Goal: Check status: Check status

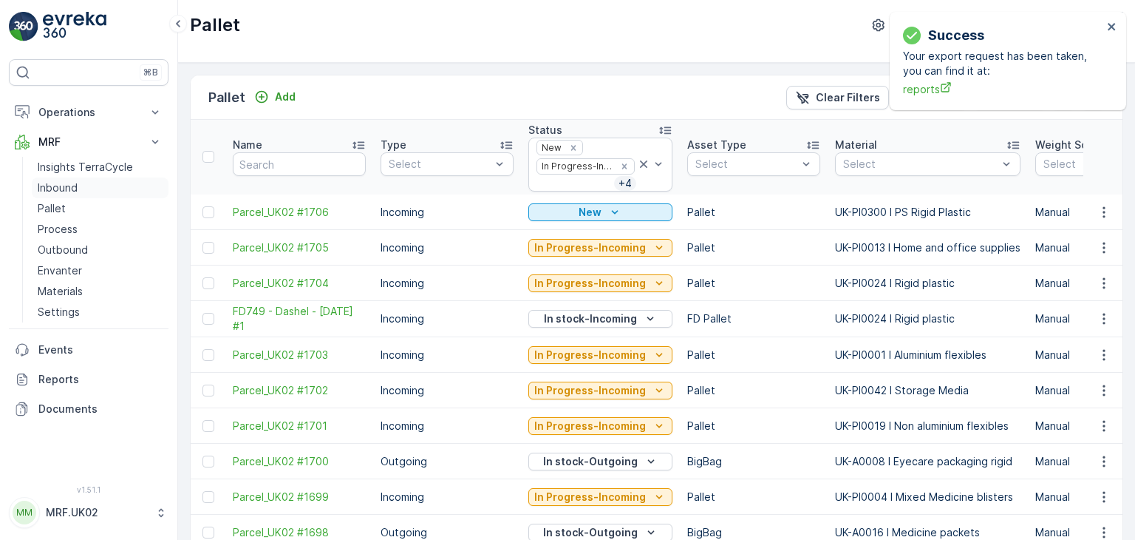
click at [89, 190] on link "Inbound" at bounding box center [100, 187] width 137 height 21
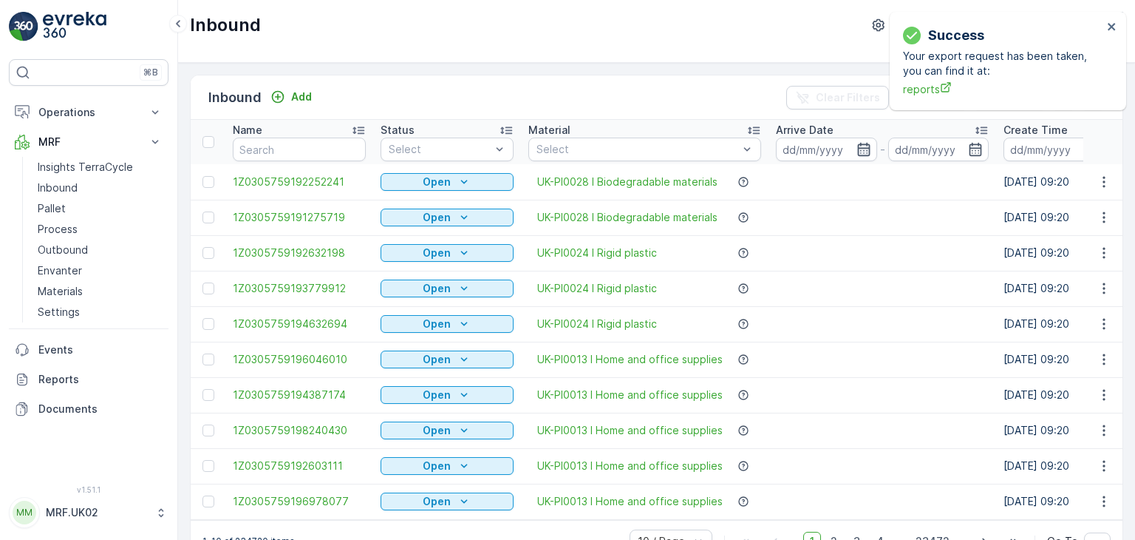
click at [861, 146] on icon "button" at bounding box center [864, 149] width 15 height 15
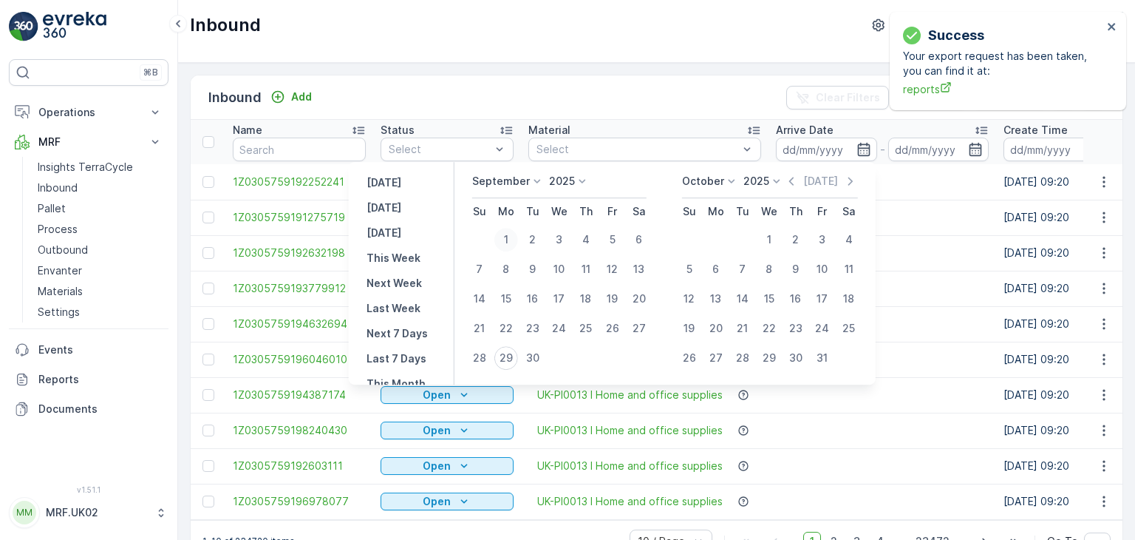
click at [509, 240] on div "1" at bounding box center [506, 240] width 24 height 24
type input "[DATE]"
click at [509, 240] on div "1" at bounding box center [506, 240] width 24 height 24
type input "[DATE]"
click at [510, 356] on div "29" at bounding box center [506, 358] width 24 height 24
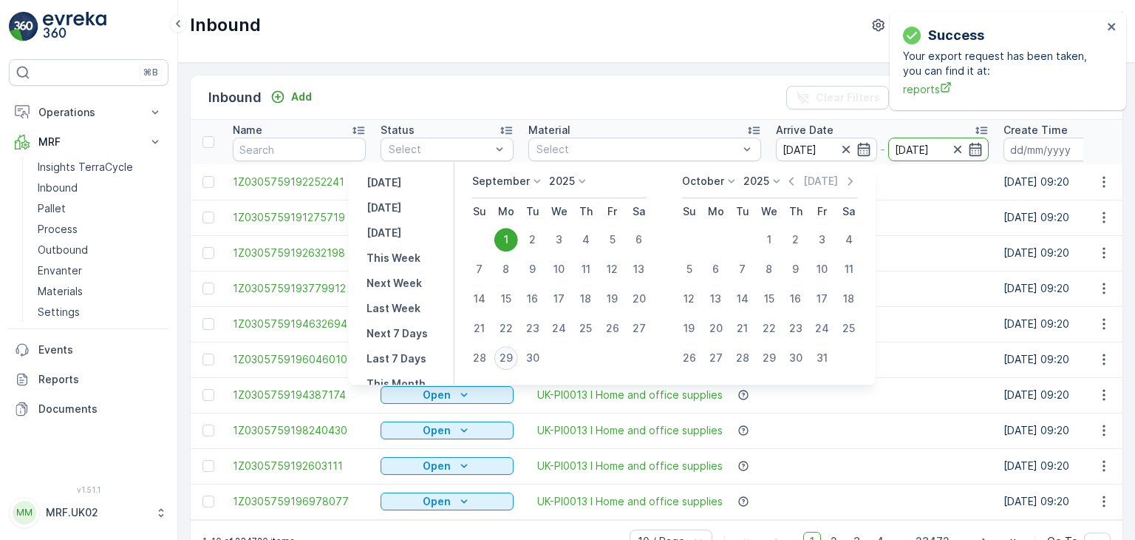
type input "[DATE]"
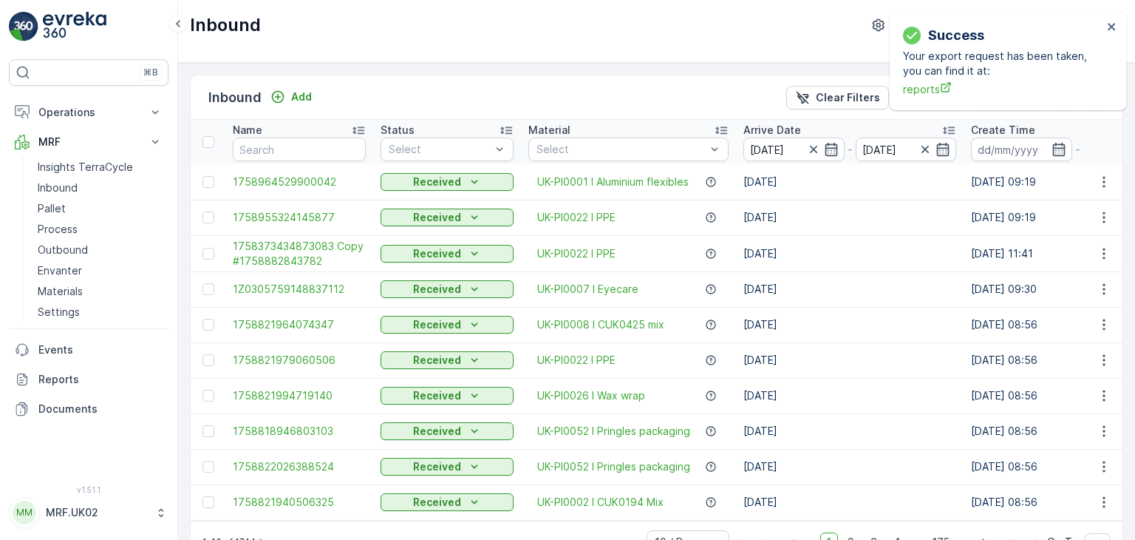
scroll to position [41, 0]
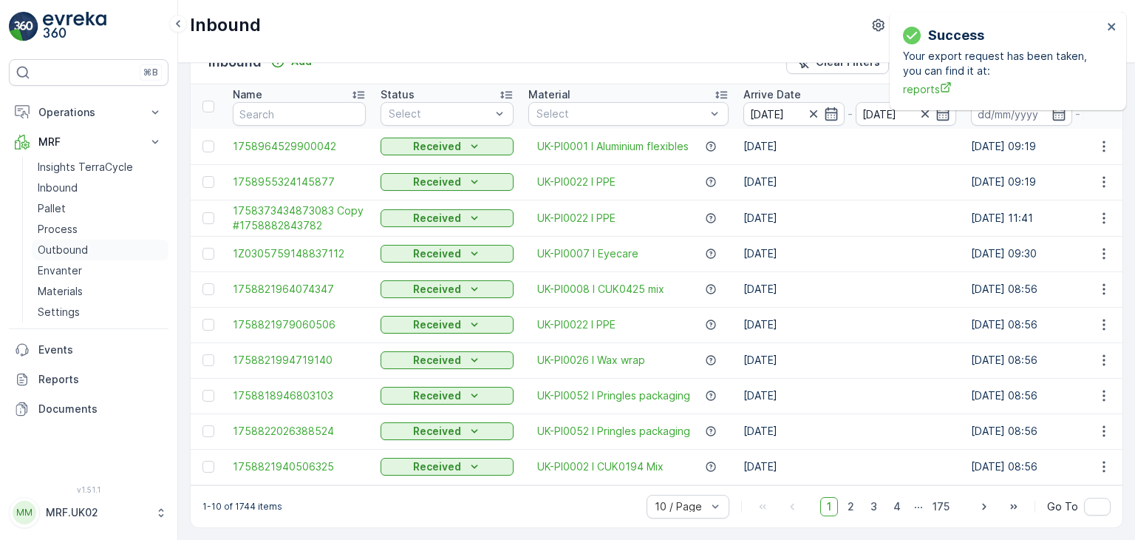
click at [79, 255] on p "Outbound" at bounding box center [63, 249] width 50 height 15
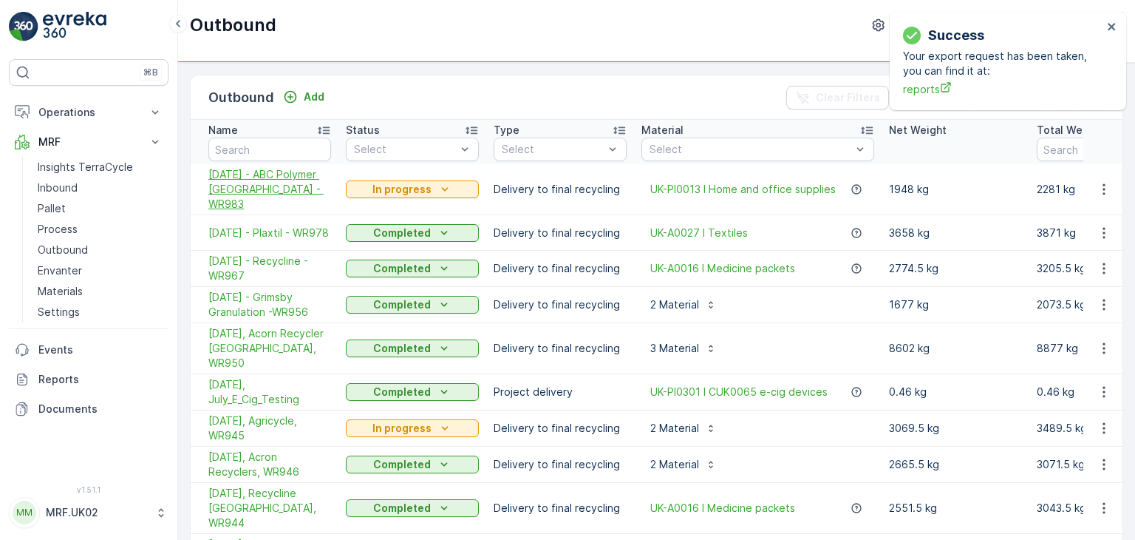
click at [272, 186] on span "[DATE] - ABC Polymer [GEOGRAPHIC_DATA] - WR983" at bounding box center [269, 189] width 123 height 44
